Goal: Task Accomplishment & Management: Manage account settings

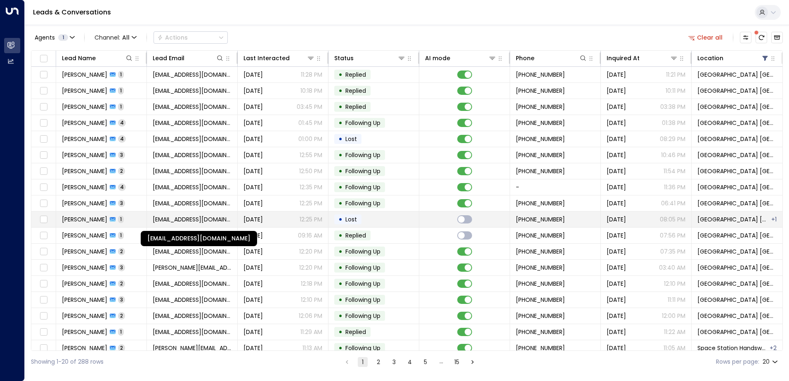
click at [173, 218] on span "[EMAIL_ADDRESS][DOMAIN_NAME]" at bounding box center [192, 219] width 79 height 8
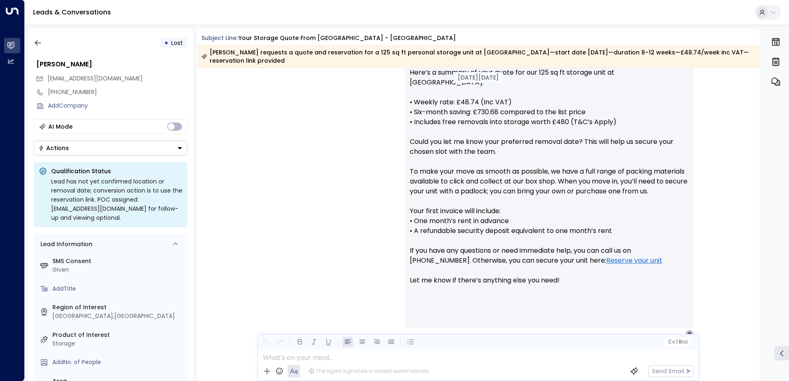
scroll to position [364, 0]
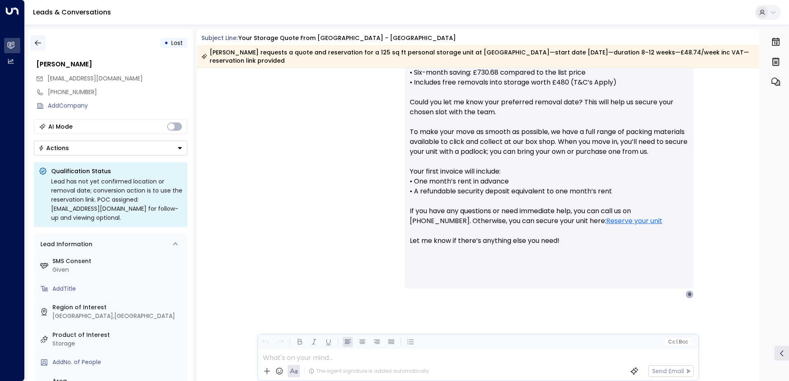
click at [40, 41] on icon "button" at bounding box center [38, 43] width 8 height 8
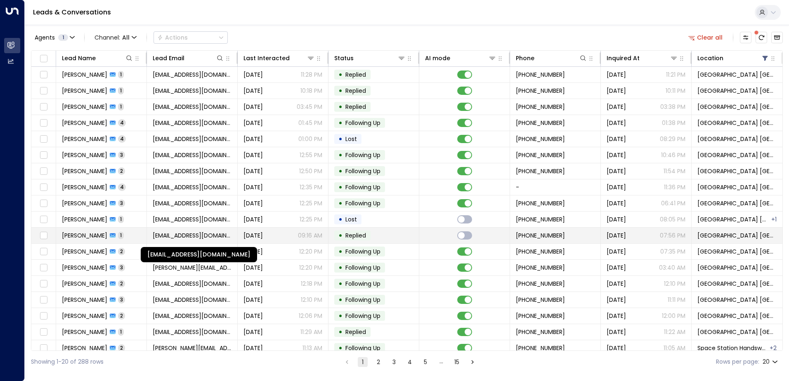
click at [222, 235] on span "[EMAIL_ADDRESS][DOMAIN_NAME]" at bounding box center [192, 236] width 79 height 8
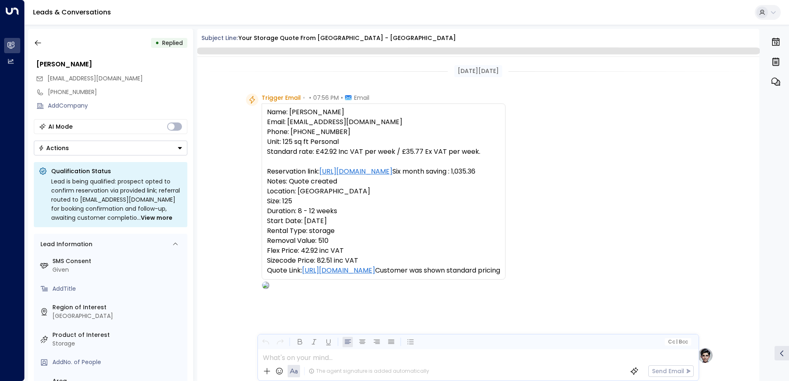
scroll to position [422, 0]
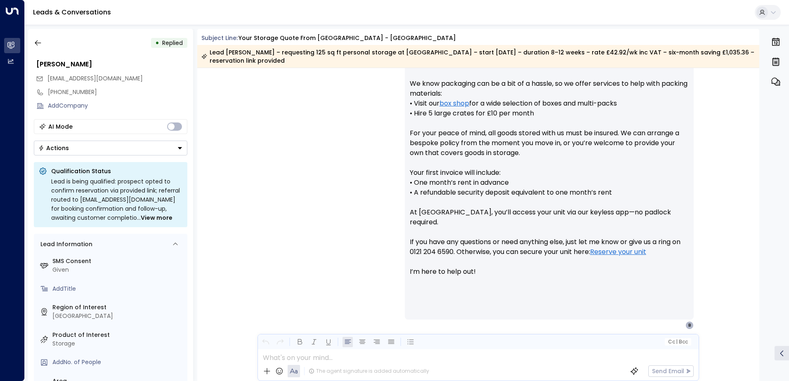
click at [114, 148] on button "Actions" at bounding box center [111, 148] width 154 height 15
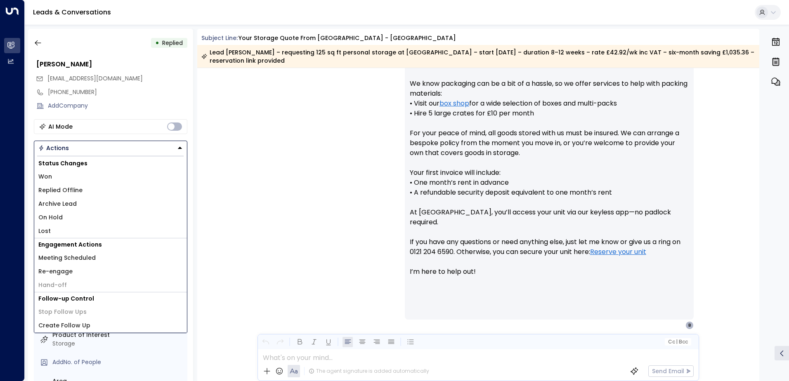
click at [65, 227] on li "Lost" at bounding box center [110, 232] width 153 height 14
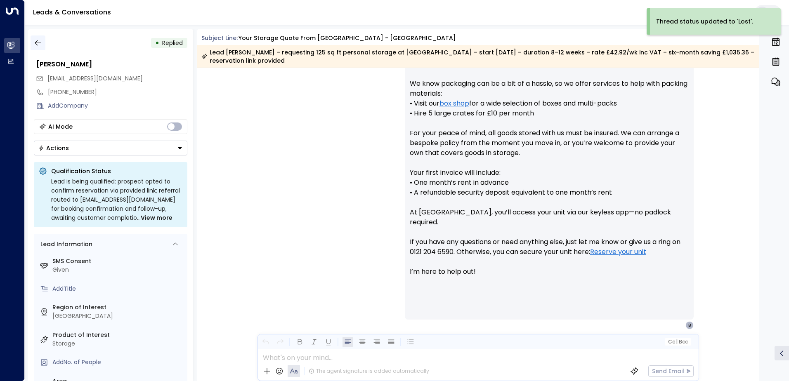
click at [34, 39] on icon "button" at bounding box center [38, 43] width 8 height 8
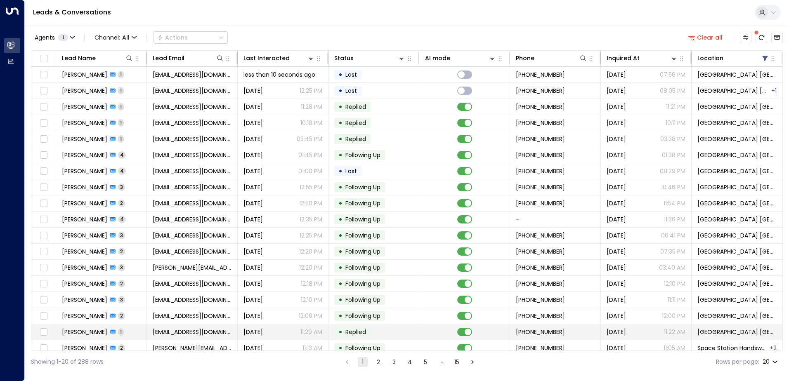
scroll to position [40, 0]
